Goal: Information Seeking & Learning: Learn about a topic

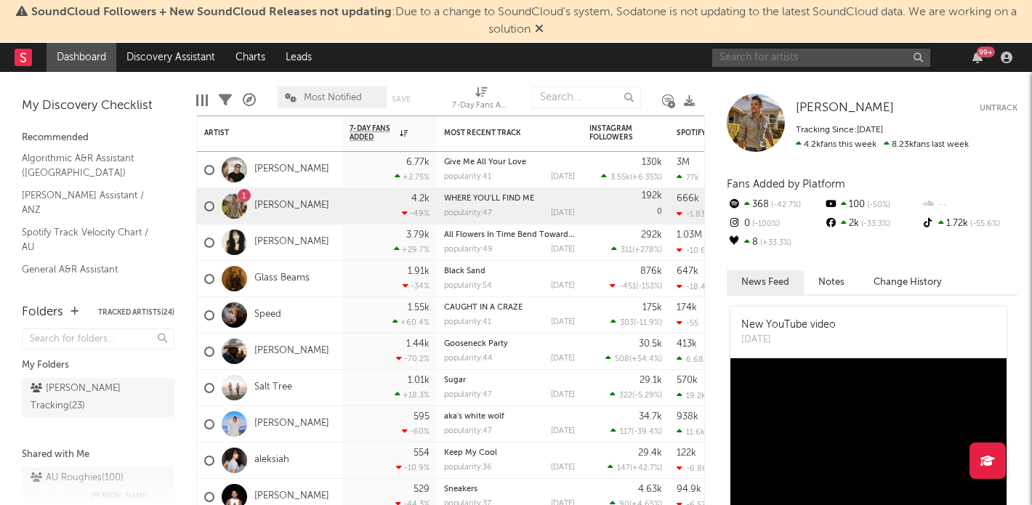
click at [794, 55] on input "text" at bounding box center [822, 58] width 218 height 18
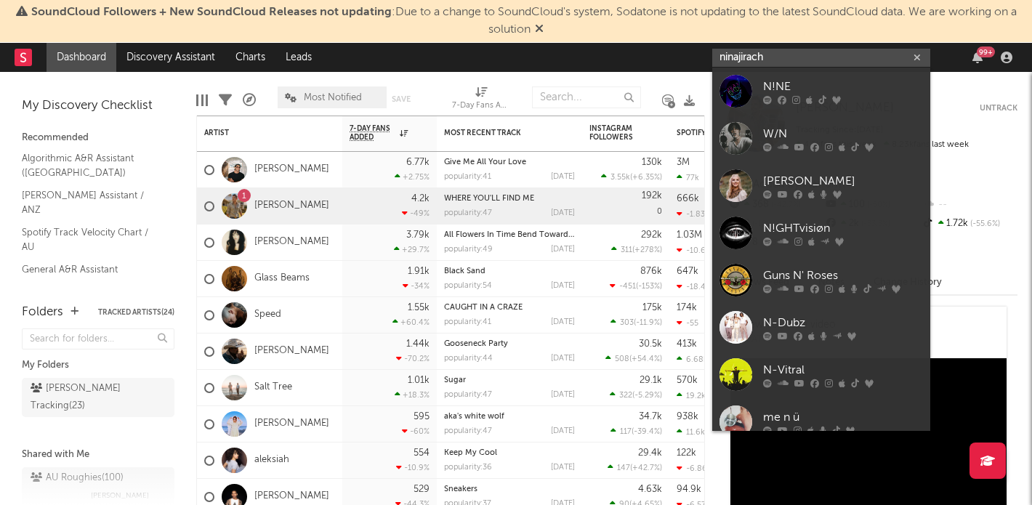
type input "ninajirachi"
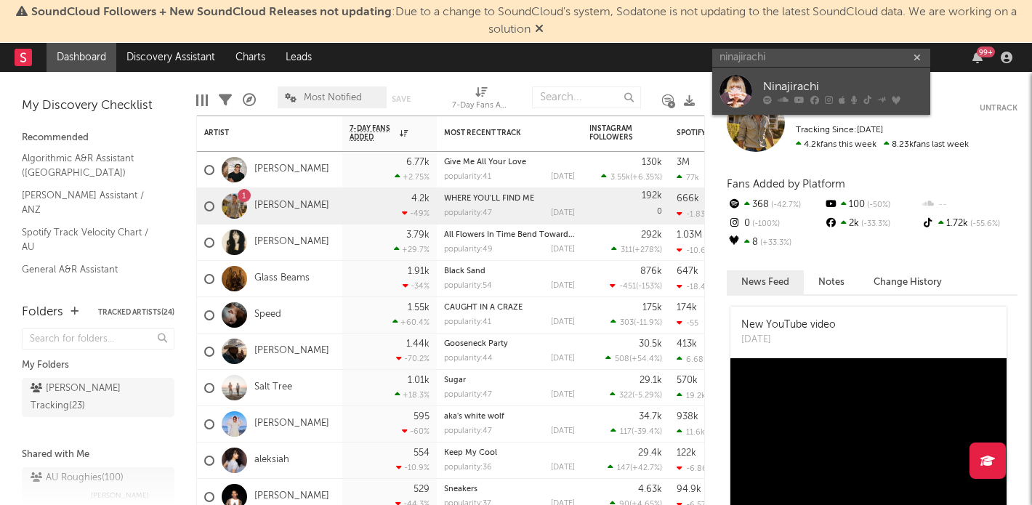
click at [797, 83] on div "Ninajirachi" at bounding box center [843, 86] width 160 height 17
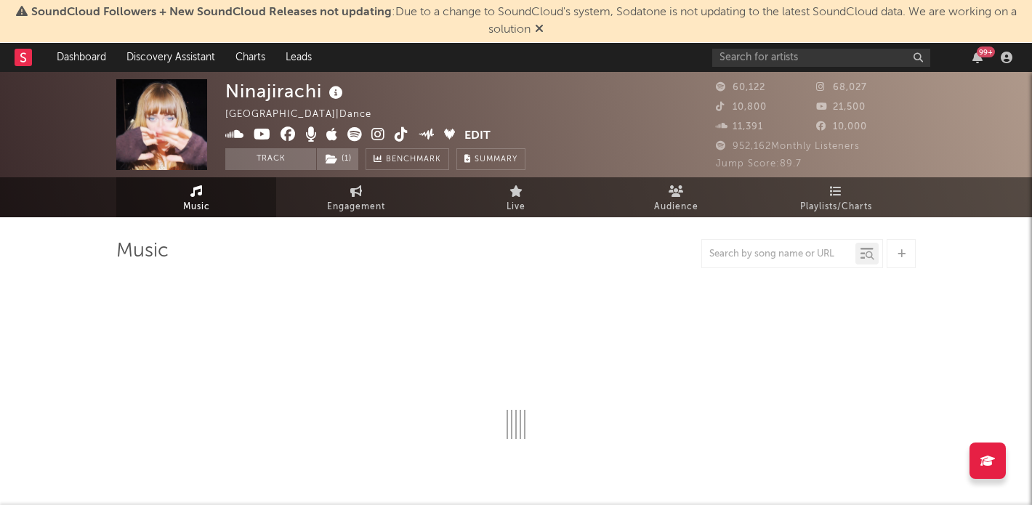
select select "6m"
